Goal: Information Seeking & Learning: Learn about a topic

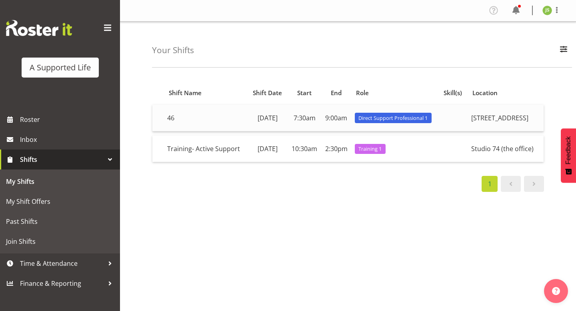
click at [439, 126] on td "Direct Support Professional 1" at bounding box center [395, 118] width 88 height 27
click at [321, 122] on td "7:30am" at bounding box center [304, 118] width 34 height 27
click at [173, 118] on td "46" at bounding box center [205, 118] width 83 height 27
click at [518, 11] on span at bounding box center [515, 10] width 13 height 13
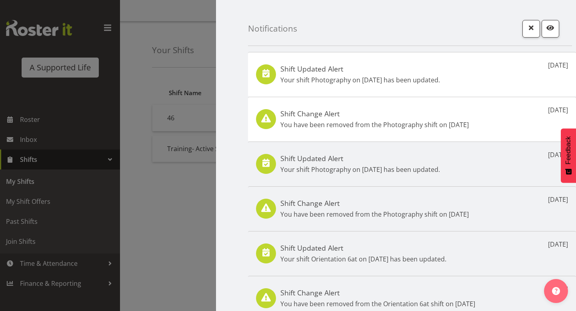
click at [169, 50] on div at bounding box center [288, 155] width 576 height 311
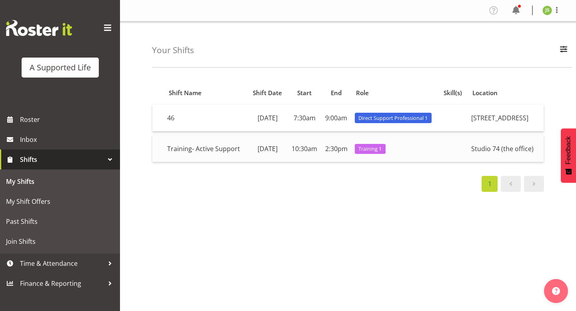
drag, startPoint x: 204, startPoint y: 160, endPoint x: 160, endPoint y: 150, distance: 45.1
click at [160, 150] on tr "Training- Active Support [DATE] 10:30am 2:30pm Training 1 Studio 74 (the office)" at bounding box center [347, 149] width 391 height 26
copy td "Training- Active Support"
click at [203, 187] on div "1" at bounding box center [348, 184] width 392 height 16
drag, startPoint x: 195, startPoint y: 147, endPoint x: 213, endPoint y: 163, distance: 24.0
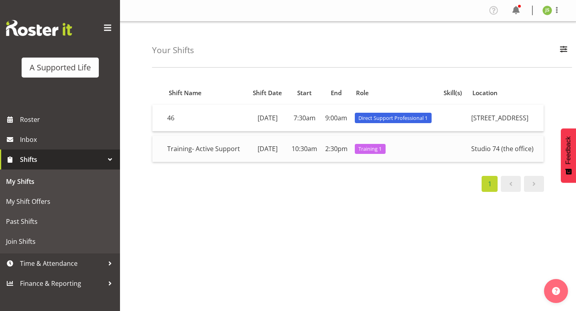
click at [213, 162] on td "Training- Active Support" at bounding box center [205, 149] width 83 height 26
copy td "Active Support"
click at [248, 205] on div "Shift Name Shift Date Start End Role Skill(s) Location 46 [DATE] 7:30am 9:00am …" at bounding box center [364, 234] width 424 height 320
click at [517, 16] on span at bounding box center [515, 10] width 13 height 13
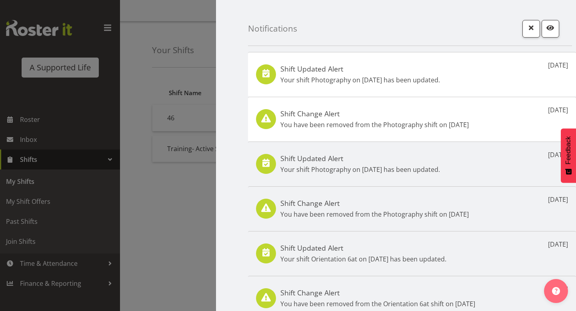
click at [179, 88] on div at bounding box center [288, 155] width 576 height 311
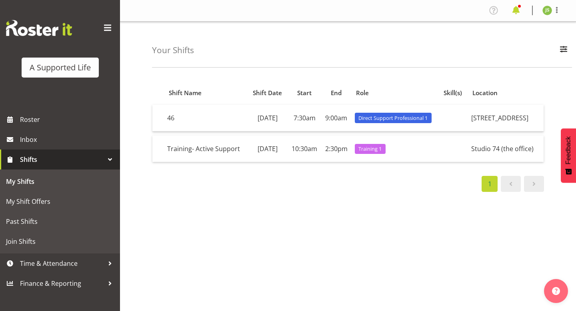
click at [511, 8] on span at bounding box center [515, 10] width 13 height 13
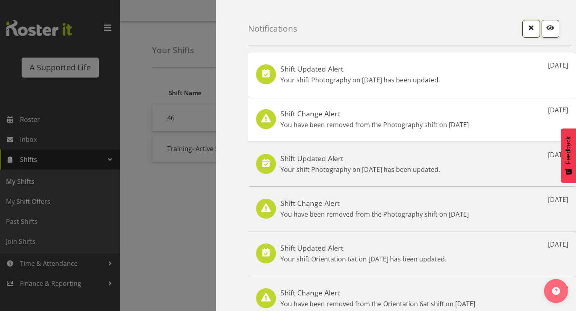
click at [533, 25] on span "button" at bounding box center [531, 27] width 10 height 10
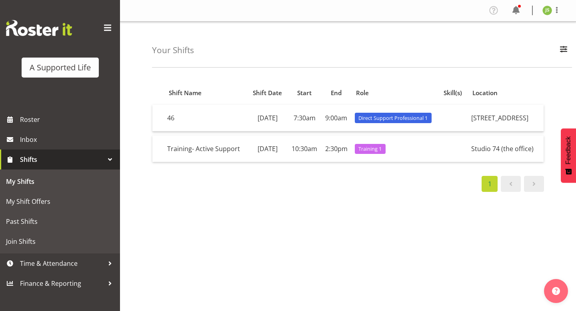
click at [524, 12] on div "Profile Log Out" at bounding box center [527, 10] width 81 height 13
click at [521, 14] on span at bounding box center [515, 10] width 13 height 13
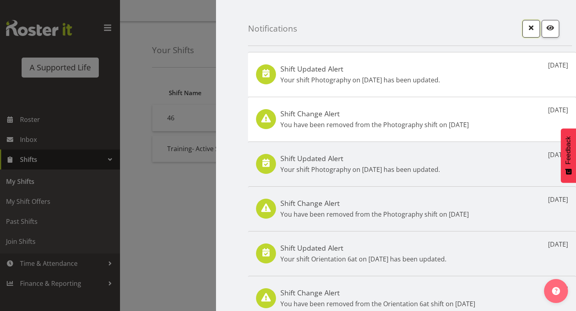
click at [532, 28] on span "button" at bounding box center [531, 27] width 10 height 10
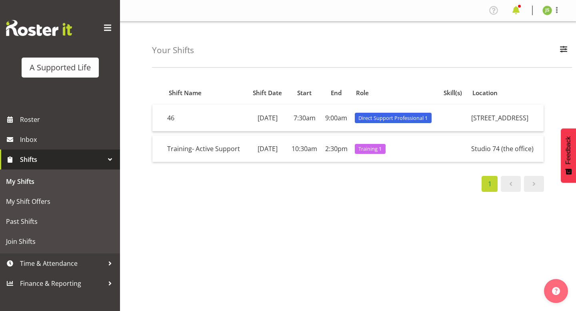
click at [520, 13] on span at bounding box center [515, 10] width 13 height 13
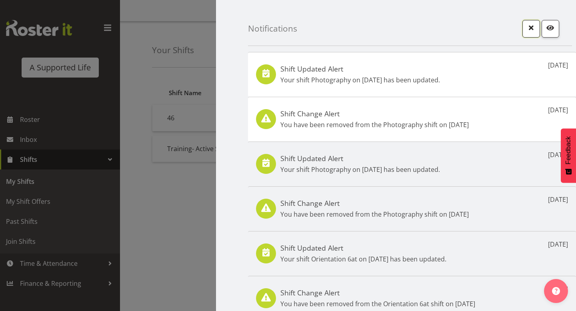
click at [531, 27] on span "button" at bounding box center [531, 27] width 10 height 10
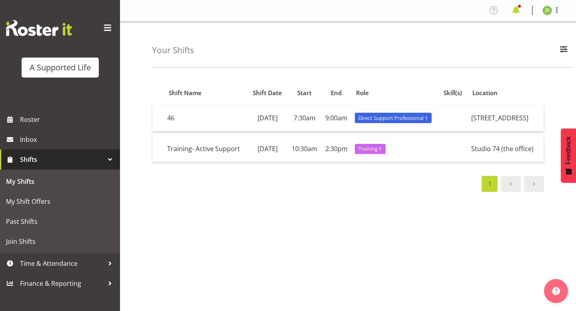
click at [516, 12] on span at bounding box center [515, 10] width 13 height 13
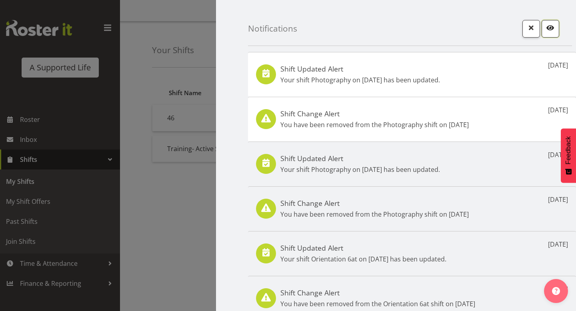
click at [554, 32] on span "button" at bounding box center [550, 27] width 10 height 10
click at [532, 24] on span "button" at bounding box center [531, 27] width 10 height 10
